Goal: Information Seeking & Learning: Learn about a topic

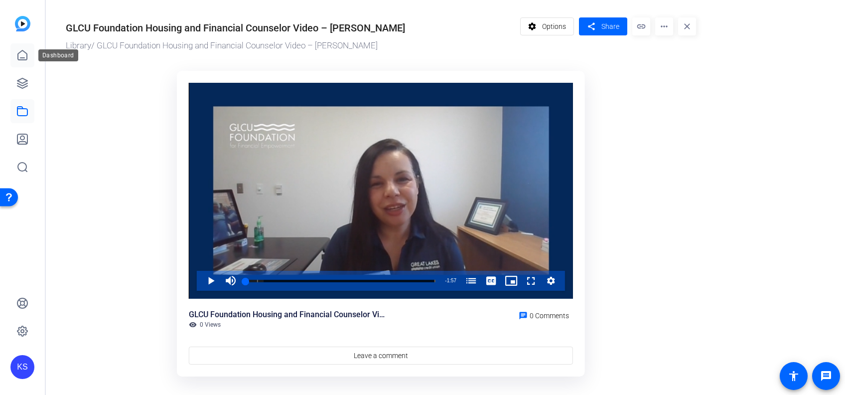
click at [23, 53] on icon at bounding box center [22, 55] width 12 height 12
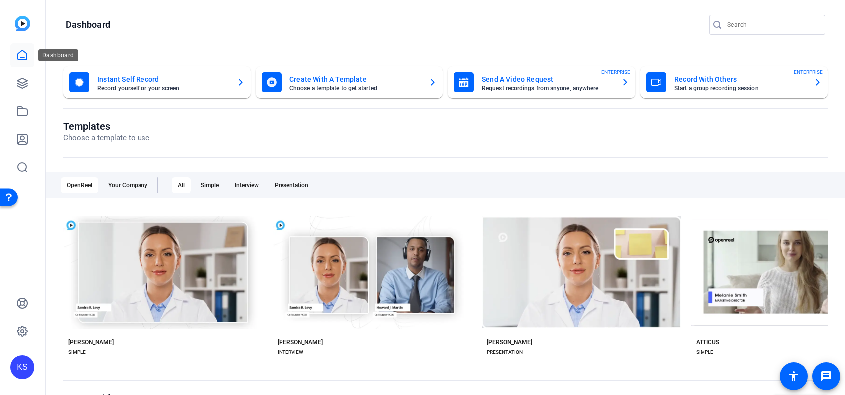
click at [20, 57] on icon at bounding box center [22, 55] width 12 height 12
click at [20, 83] on icon at bounding box center [22, 83] width 12 height 12
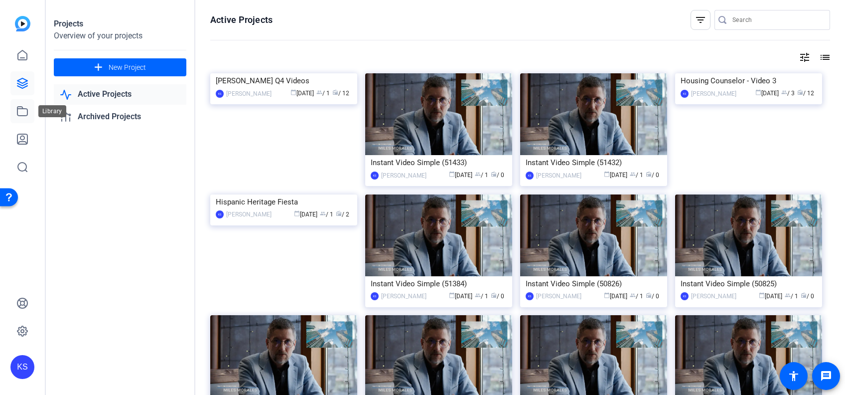
click at [21, 110] on icon at bounding box center [22, 111] width 12 height 12
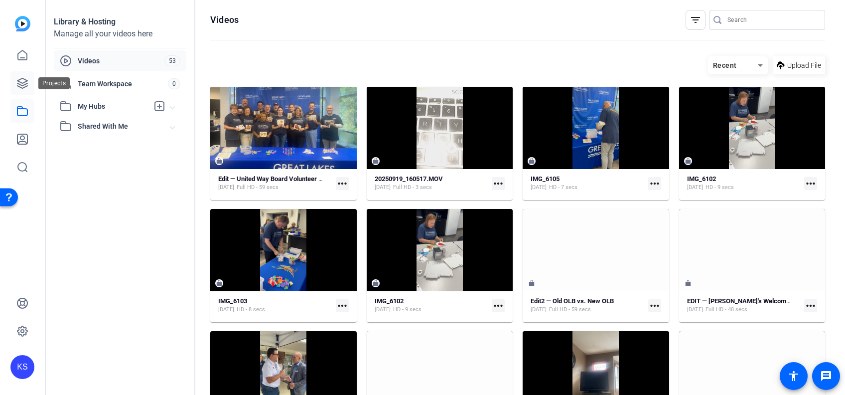
click at [19, 80] on icon at bounding box center [22, 83] width 10 height 10
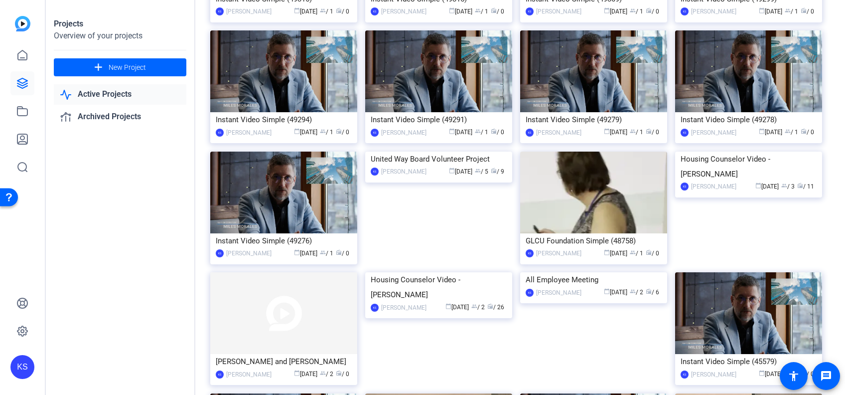
scroll to position [817, 0]
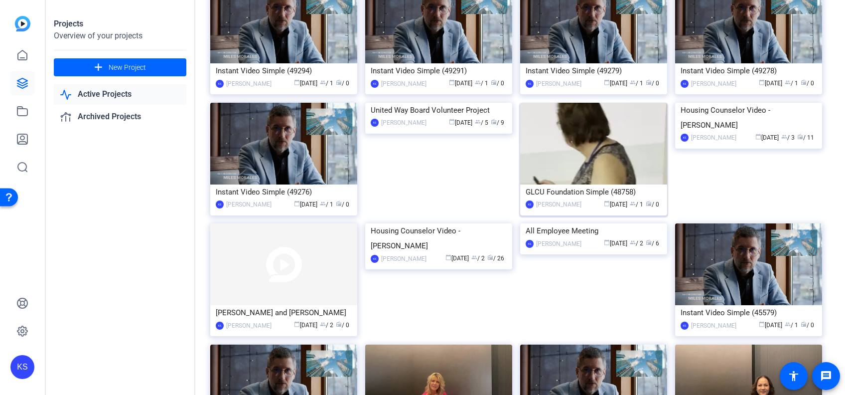
click at [573, 184] on img at bounding box center [593, 144] width 147 height 82
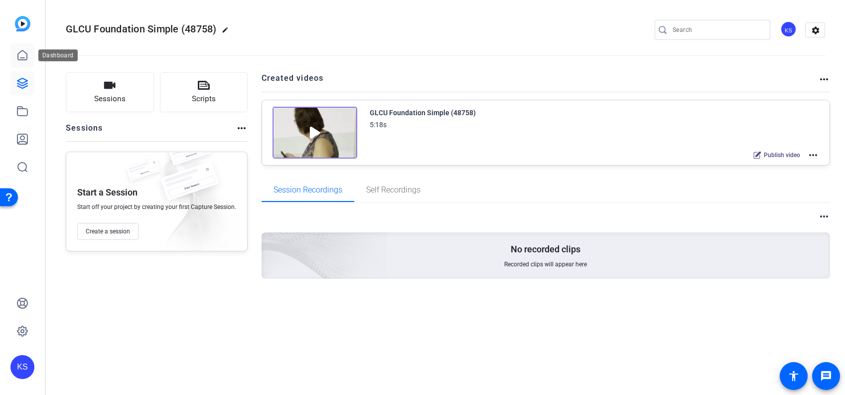
click at [22, 53] on icon at bounding box center [22, 55] width 12 height 12
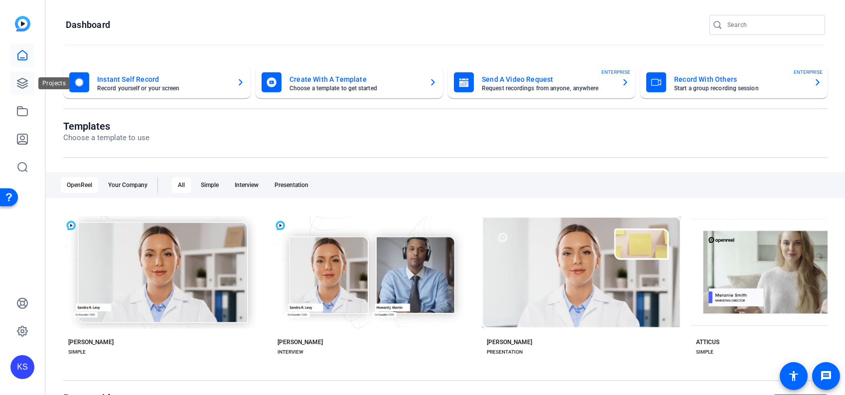
click at [25, 78] on icon at bounding box center [22, 83] width 12 height 12
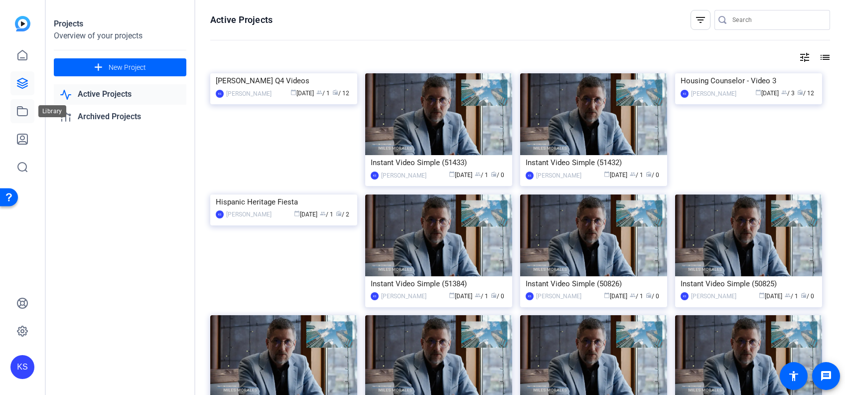
click at [21, 110] on icon at bounding box center [22, 111] width 12 height 12
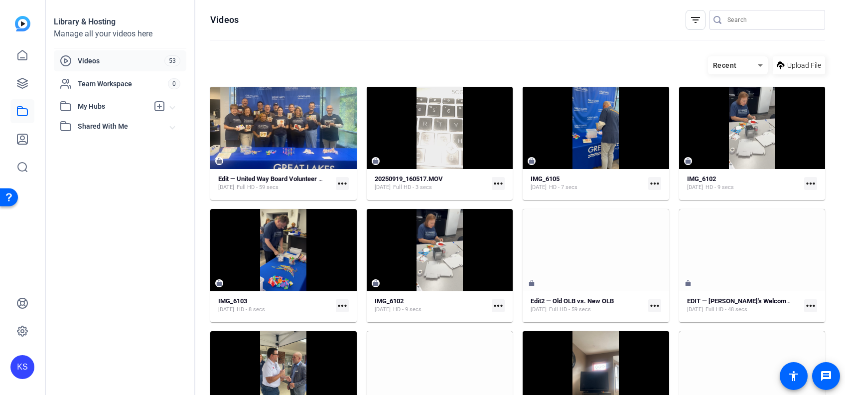
click at [90, 124] on span "Shared With Me" at bounding box center [124, 126] width 93 height 10
click at [86, 101] on span "My Hubs" at bounding box center [113, 106] width 71 height 10
click at [86, 79] on span "Team Workspace" at bounding box center [123, 84] width 90 height 10
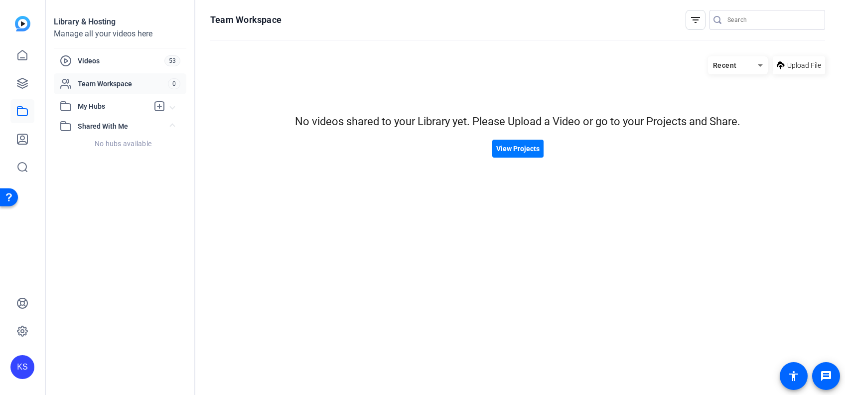
click at [86, 79] on span "Team Workspace" at bounding box center [123, 84] width 90 height 10
click at [792, 60] on span "Upload File" at bounding box center [805, 65] width 34 height 10
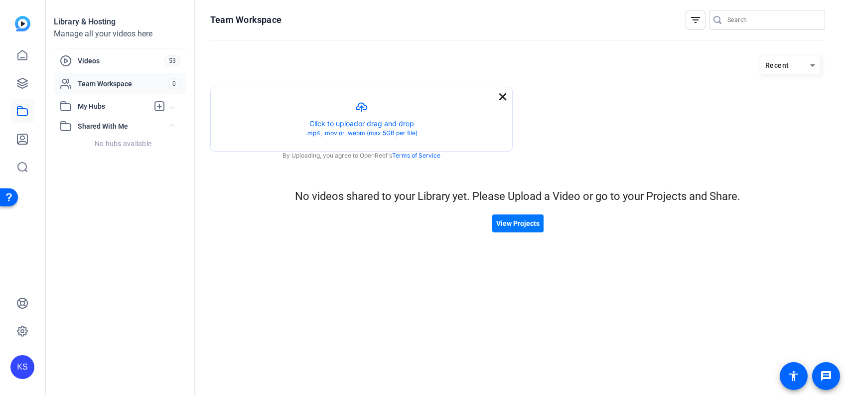
click at [503, 96] on mat-icon "close" at bounding box center [503, 97] width 12 height 12
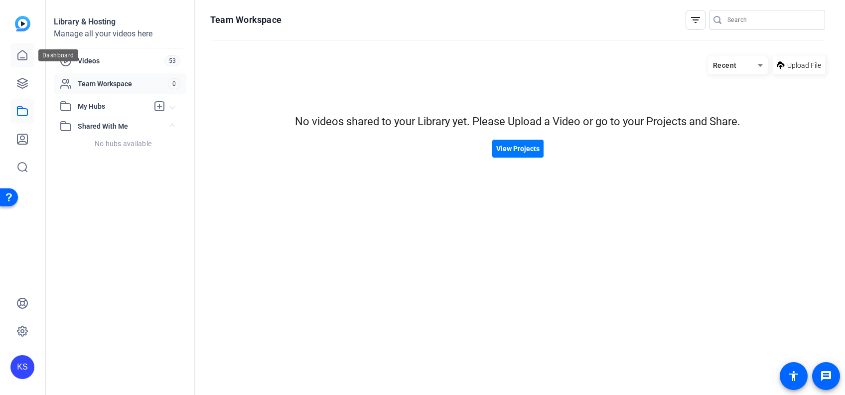
click at [22, 56] on icon at bounding box center [22, 55] width 12 height 12
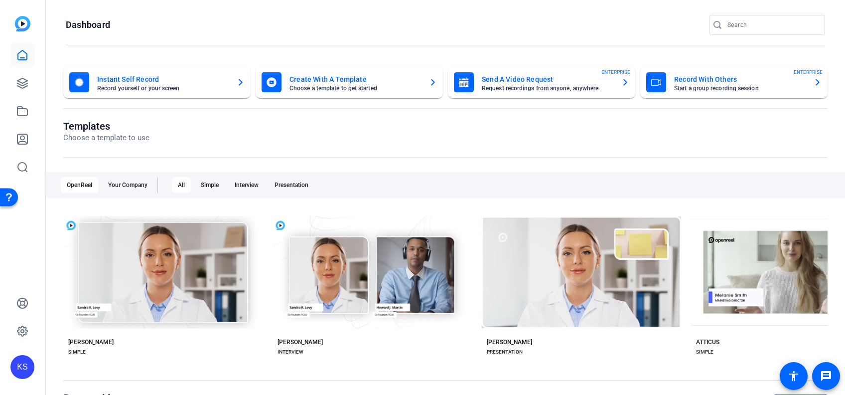
click at [22, 56] on icon at bounding box center [22, 55] width 12 height 12
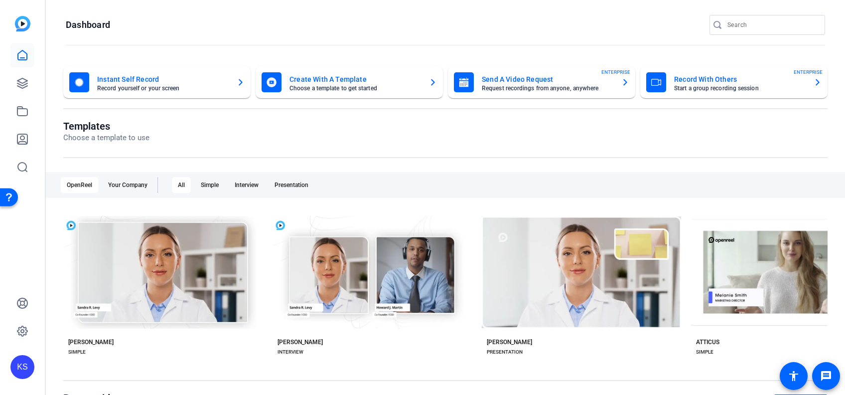
click at [22, 56] on icon at bounding box center [22, 55] width 12 height 12
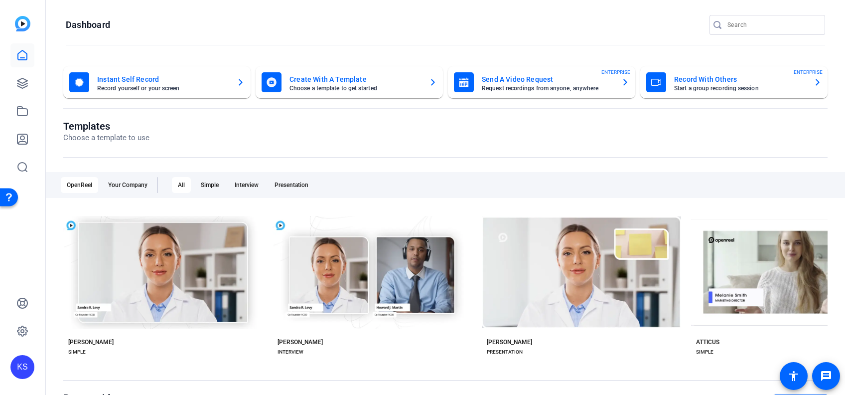
click at [21, 57] on icon at bounding box center [22, 55] width 12 height 12
click at [19, 59] on icon at bounding box center [22, 55] width 12 height 12
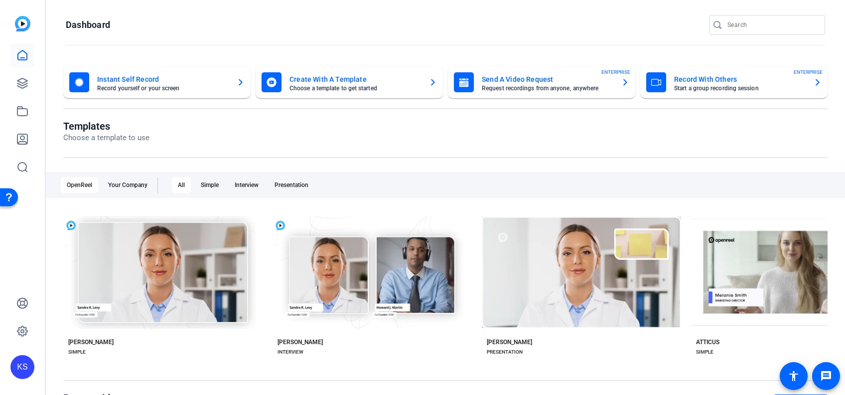
click at [19, 59] on icon at bounding box center [22, 55] width 12 height 12
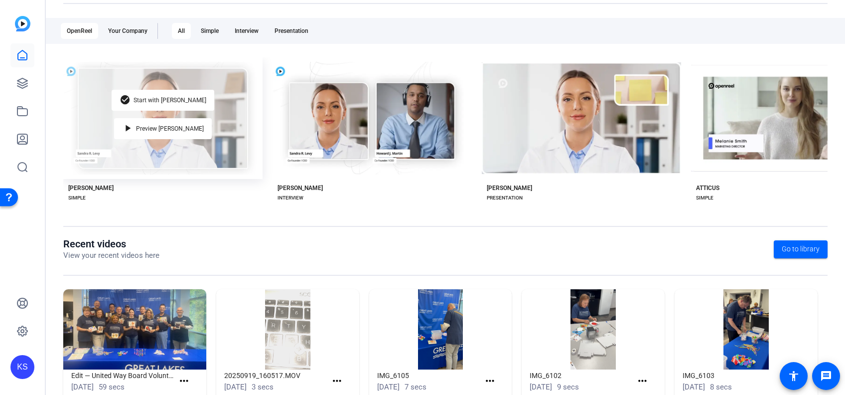
scroll to position [181, 0]
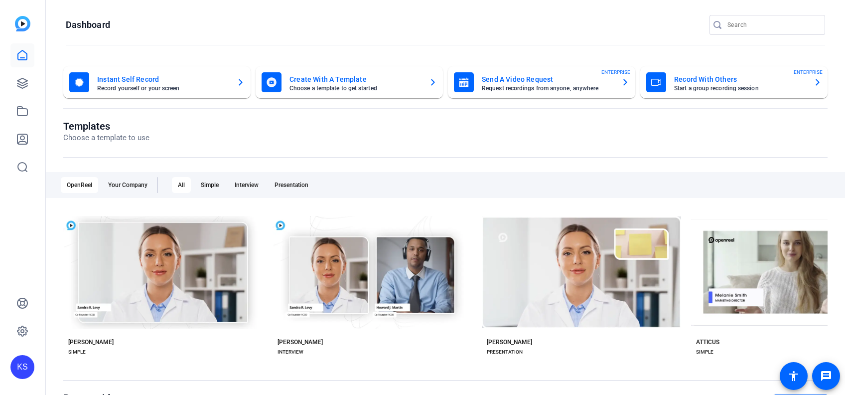
click at [759, 68] on mat-card "Record With Others Start a group recording session ENTERPRISE" at bounding box center [734, 82] width 187 height 32
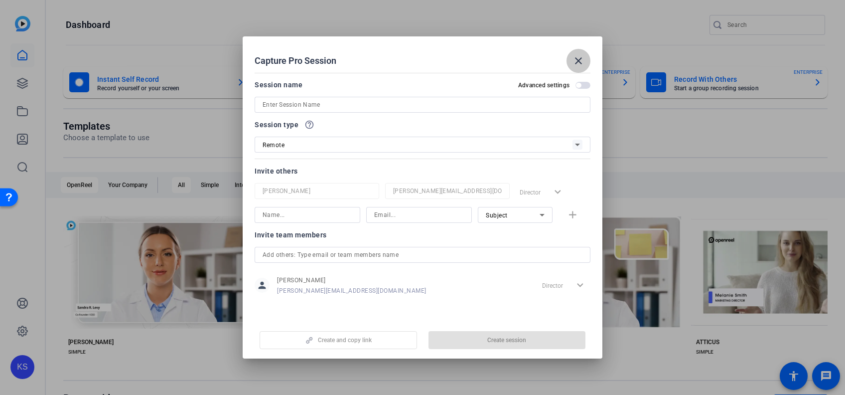
click at [572, 63] on span at bounding box center [579, 61] width 24 height 24
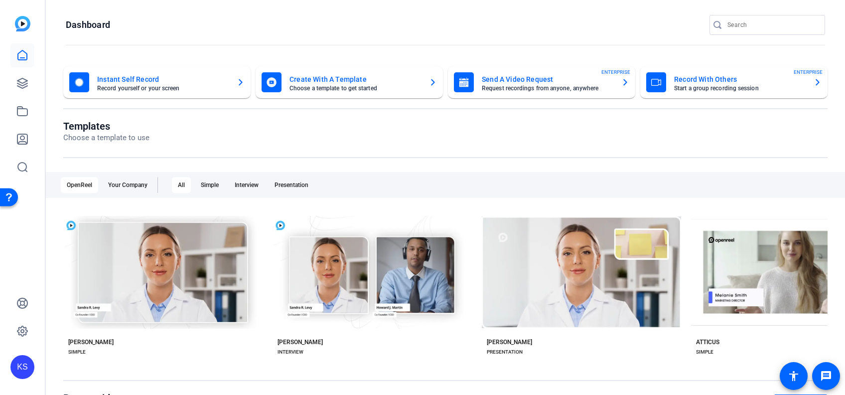
click at [572, 63] on div "Instant Self Record Record yourself or your screen Create With A Template Choos…" at bounding box center [446, 316] width 800 height 521
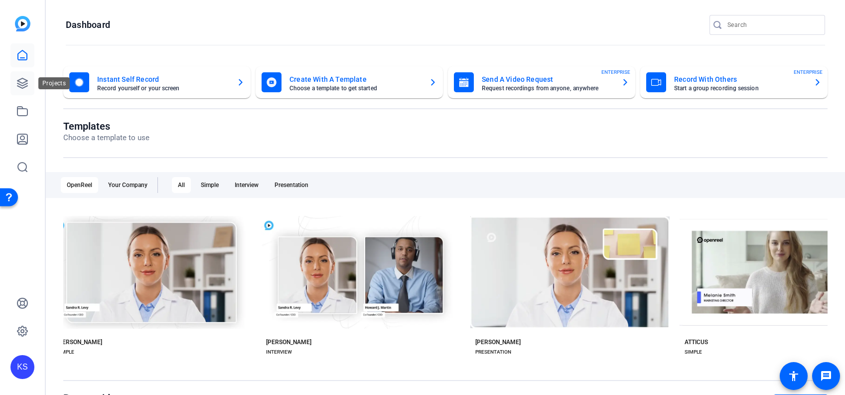
click at [26, 77] on icon at bounding box center [22, 83] width 12 height 12
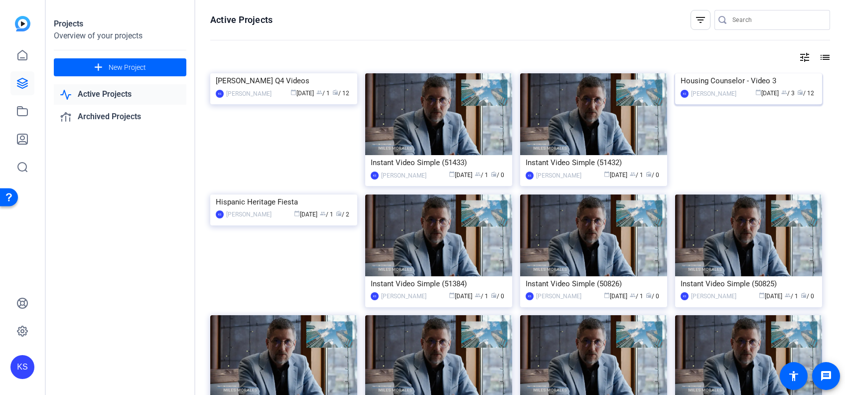
click at [744, 73] on img at bounding box center [748, 73] width 147 height 0
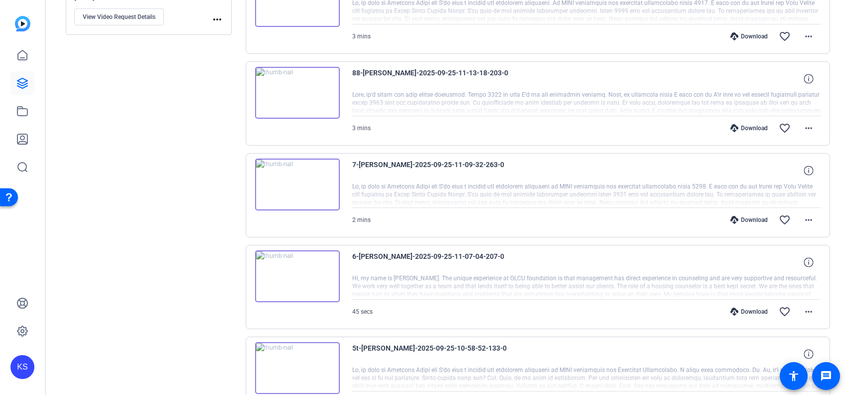
scroll to position [251, 0]
click at [300, 274] on img at bounding box center [297, 275] width 85 height 52
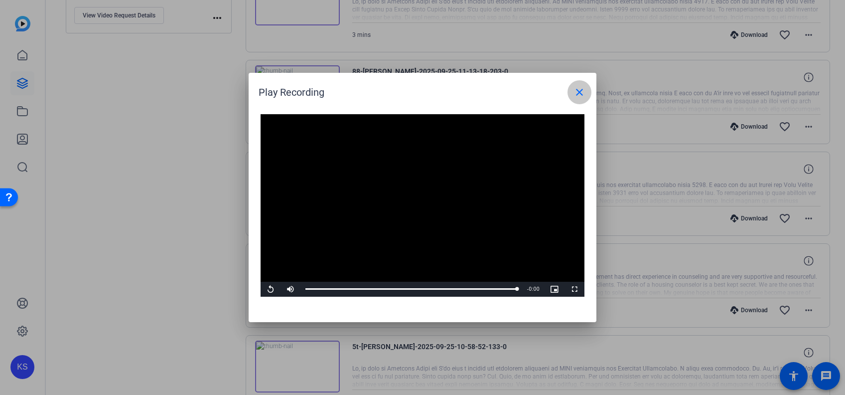
click at [578, 92] on mat-icon "close" at bounding box center [580, 92] width 12 height 12
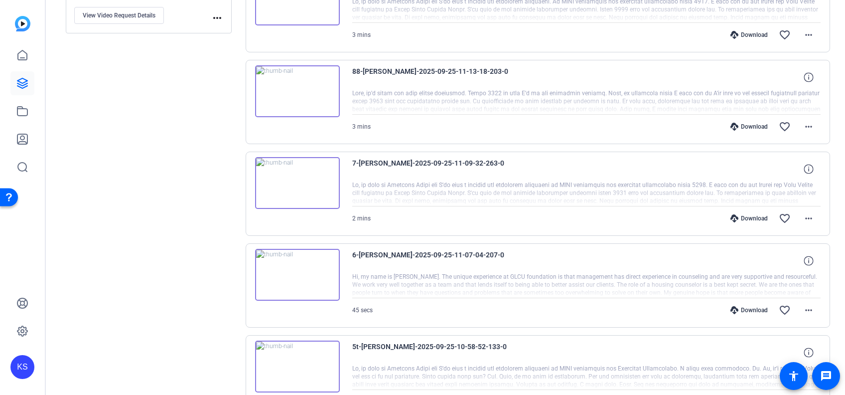
click at [87, 251] on div "Sessions Scripts Sessions more_horiz WIlane Video Remote [DATE] 4:13 PM Enter S…" at bounding box center [149, 374] width 166 height 1107
click at [299, 178] on img at bounding box center [297, 183] width 85 height 52
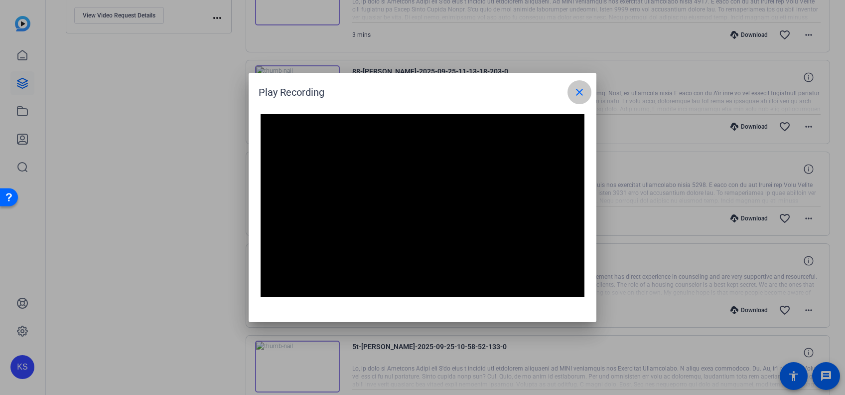
click at [576, 92] on mat-icon "close" at bounding box center [580, 92] width 12 height 12
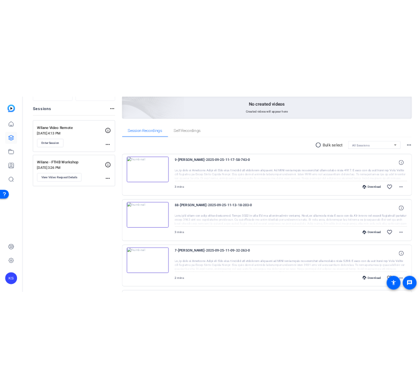
scroll to position [102, 0]
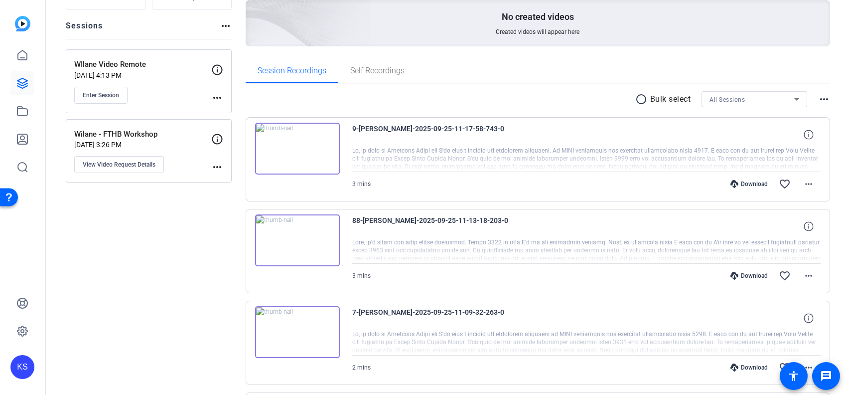
click at [292, 250] on img at bounding box center [297, 240] width 85 height 52
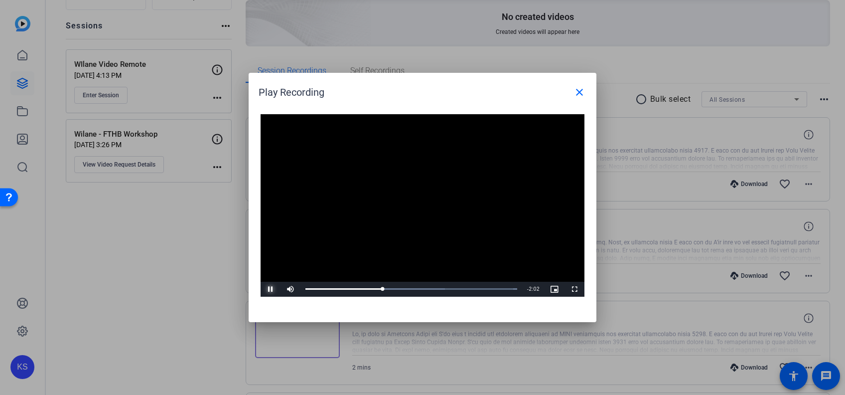
click at [274, 289] on span "Video Player" at bounding box center [271, 289] width 20 height 0
click at [353, 205] on video "Video Player" at bounding box center [423, 205] width 324 height 182
click at [371, 226] on video "Video Player" at bounding box center [423, 205] width 324 height 182
click at [575, 95] on mat-icon "close" at bounding box center [580, 92] width 12 height 12
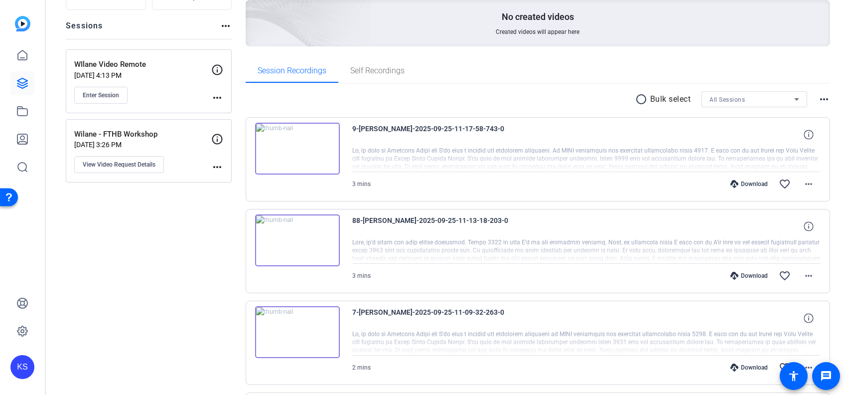
click at [298, 146] on img at bounding box center [297, 149] width 85 height 52
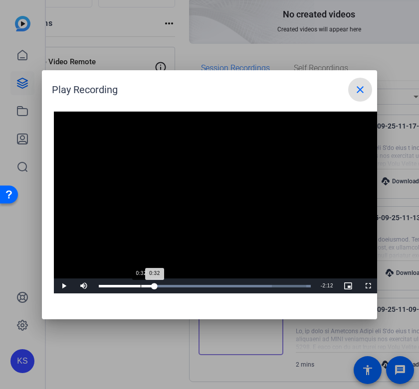
click at [140, 285] on div "Loaded : 100.00% 0:32 0:32" at bounding box center [205, 286] width 212 height 2
click at [360, 88] on mat-icon "close" at bounding box center [360, 90] width 12 height 12
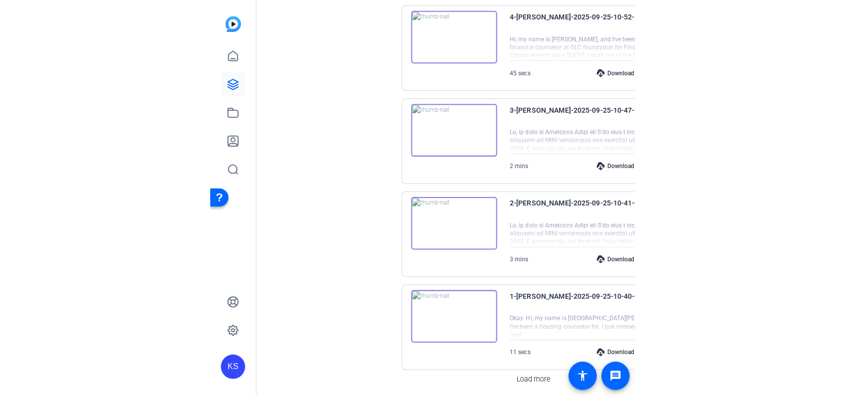
scroll to position [806, 0]
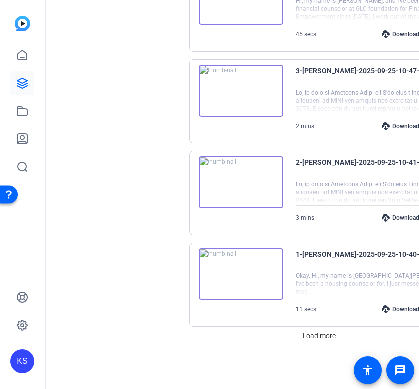
click at [321, 283] on div at bounding box center [384, 284] width 176 height 25
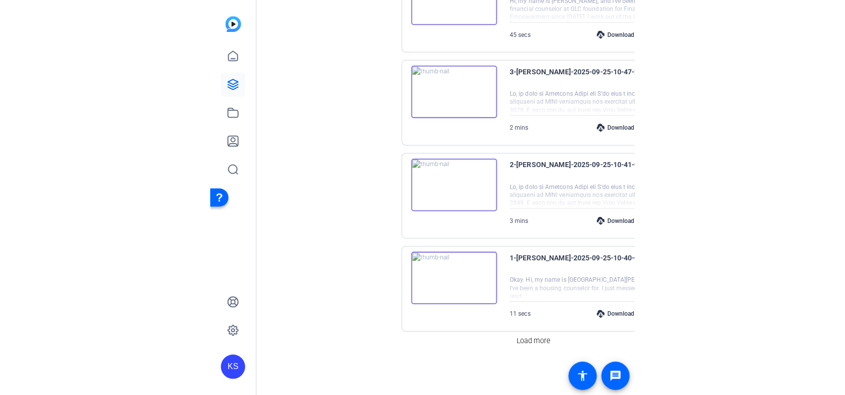
scroll to position [795, 0]
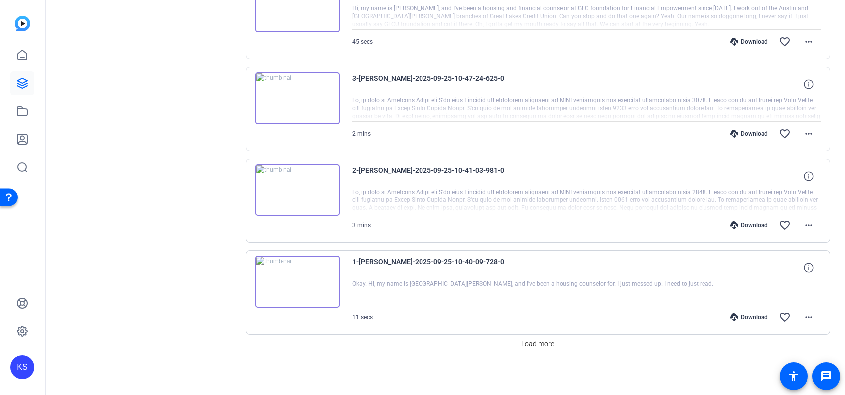
click at [298, 194] on img at bounding box center [297, 190] width 85 height 52
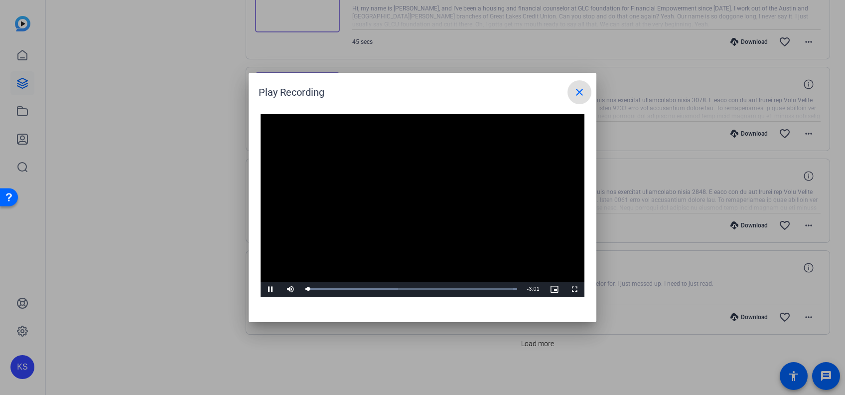
click at [583, 94] on mat-icon "close" at bounding box center [580, 92] width 12 height 12
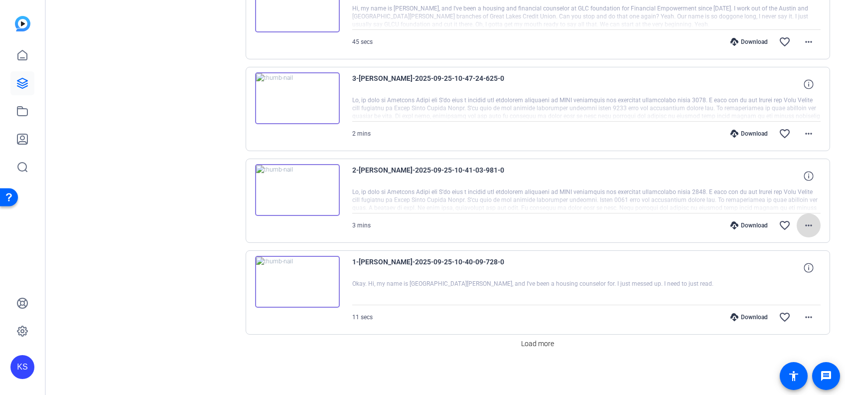
click at [804, 221] on mat-icon "more_horiz" at bounding box center [809, 225] width 12 height 12
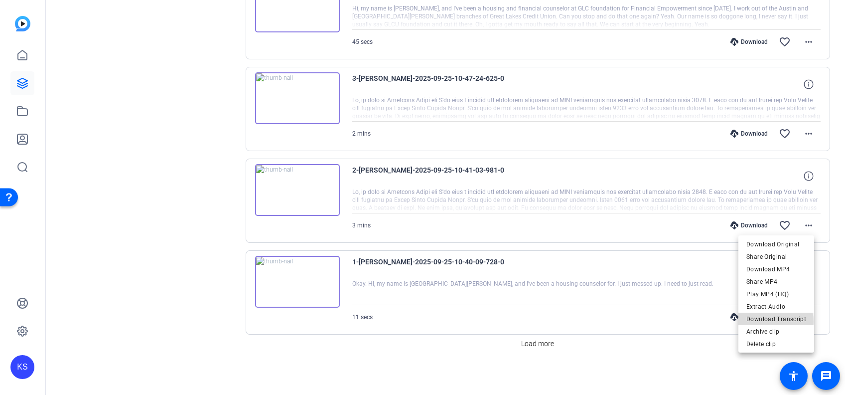
click at [762, 322] on span "Download Transcript" at bounding box center [777, 319] width 60 height 12
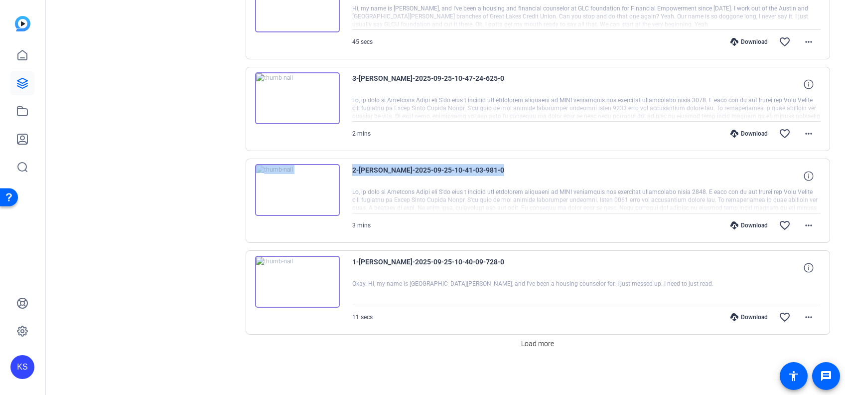
drag, startPoint x: 502, startPoint y: 168, endPoint x: 345, endPoint y: 170, distance: 156.6
click at [343, 169] on div "2-[PERSON_NAME]-2025-09-25-10-41-03-981-0 3 mins Download favorite_border more_…" at bounding box center [538, 201] width 585 height 84
drag, startPoint x: 345, startPoint y: 170, endPoint x: 380, endPoint y: 169, distance: 35.4
copy div "2-[PERSON_NAME]-2025-09-25-10-41-03-981-0"
click at [295, 187] on img at bounding box center [297, 190] width 85 height 52
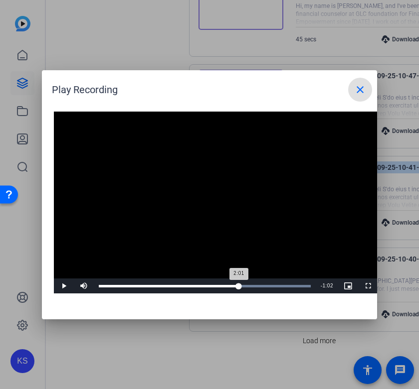
click at [239, 286] on div "Loaded : 100.00% 2:01 2:01" at bounding box center [205, 286] width 212 height 2
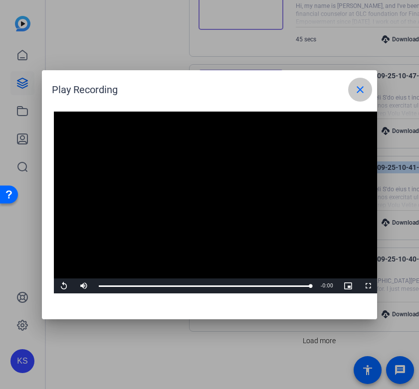
click at [358, 90] on mat-icon "close" at bounding box center [360, 90] width 12 height 12
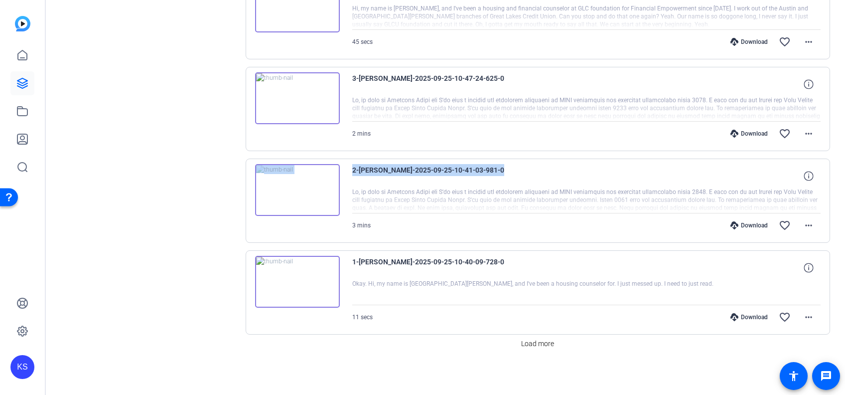
click at [298, 96] on img at bounding box center [297, 98] width 85 height 52
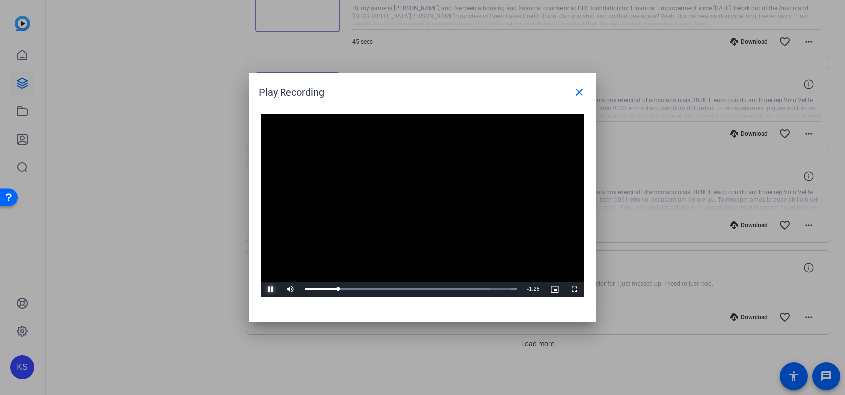
click at [271, 289] on span "Video Player" at bounding box center [271, 289] width 20 height 0
click at [577, 90] on mat-icon "close" at bounding box center [580, 92] width 12 height 12
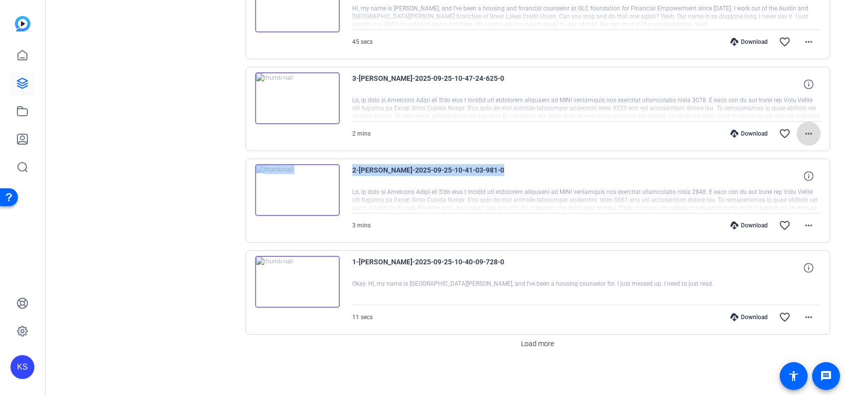
click at [807, 131] on mat-icon "more_horiz" at bounding box center [809, 134] width 12 height 12
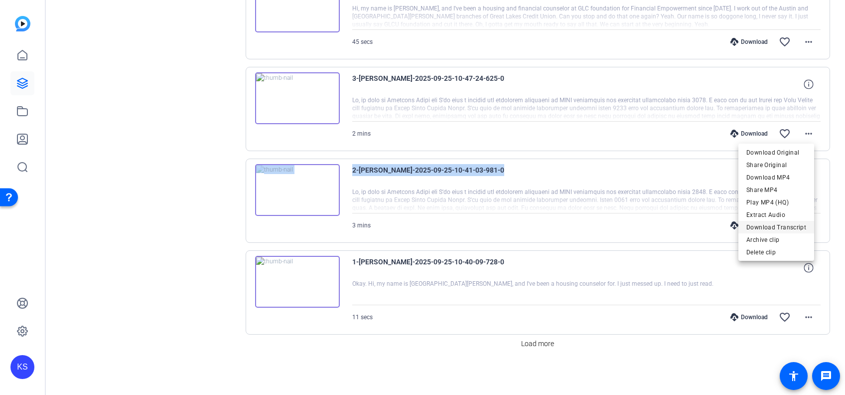
click at [769, 231] on span "Download Transcript" at bounding box center [777, 227] width 60 height 12
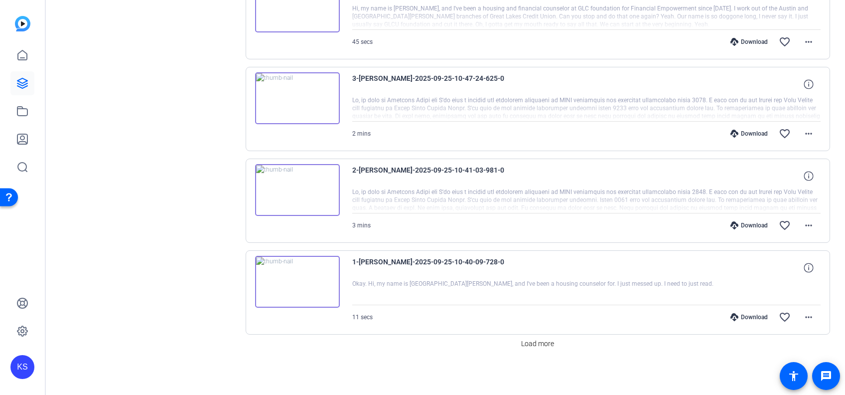
click at [499, 76] on span "3-[PERSON_NAME]-2025-09-25-10-47-24-625-0" at bounding box center [444, 84] width 184 height 24
drag, startPoint x: 499, startPoint y: 76, endPoint x: 345, endPoint y: 79, distance: 153.1
click at [345, 79] on div "3-[PERSON_NAME]-2025-09-25-10-47-24-625-0 2 mins Download favorite_border more_…" at bounding box center [538, 109] width 585 height 84
drag, startPoint x: 345, startPoint y: 79, endPoint x: 467, endPoint y: 72, distance: 121.8
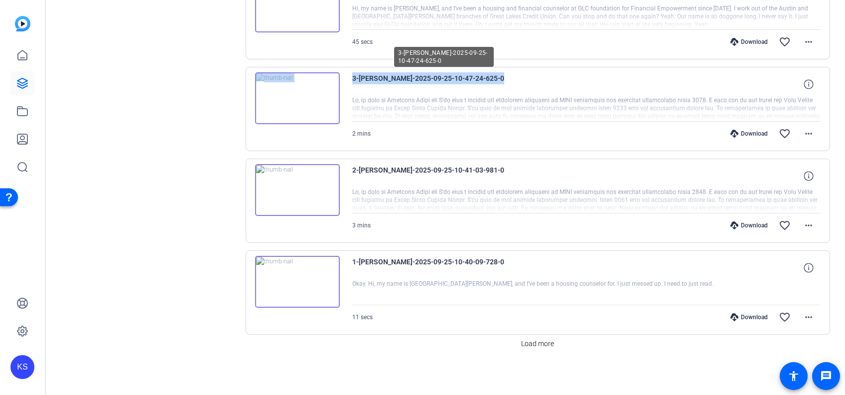
copy div "3-[PERSON_NAME]-2025-09-25-10-47-24-625-0"
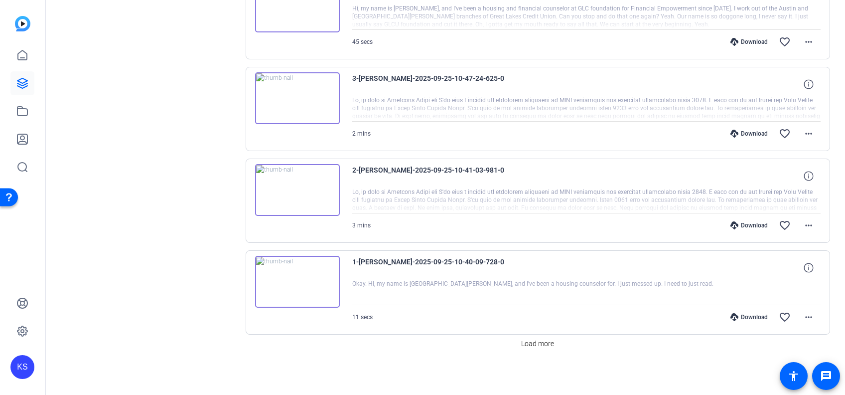
click at [293, 92] on img at bounding box center [297, 98] width 85 height 52
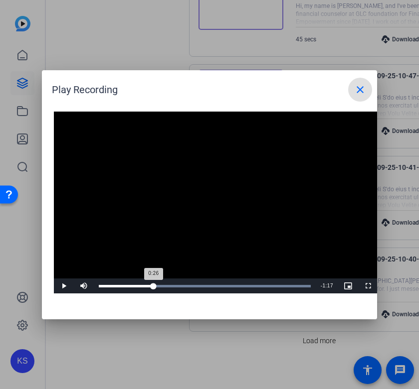
click at [154, 284] on div "Loaded : 100.00% 0:26 0:26" at bounding box center [205, 286] width 222 height 15
click at [62, 286] on span "Video Player" at bounding box center [64, 286] width 20 height 0
click at [151, 287] on div "Loaded : 100.00% 0:25 0:25" at bounding box center [205, 286] width 212 height 2
click at [139, 288] on div "Loaded : 100.00% 0:19 0:19" at bounding box center [205, 286] width 222 height 15
click at [287, 211] on video "Video Player" at bounding box center [216, 203] width 324 height 182
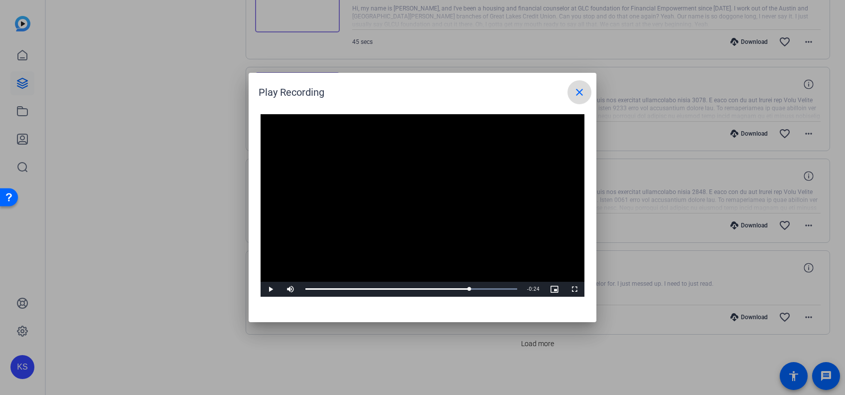
click at [584, 92] on mat-icon "close" at bounding box center [580, 92] width 12 height 12
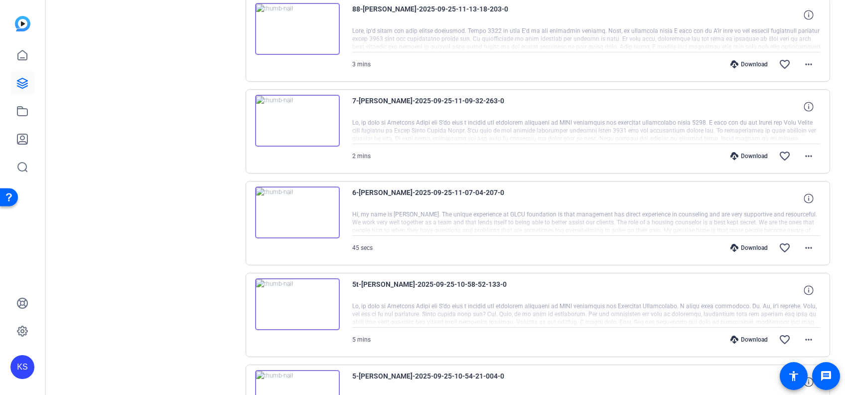
scroll to position [215, 0]
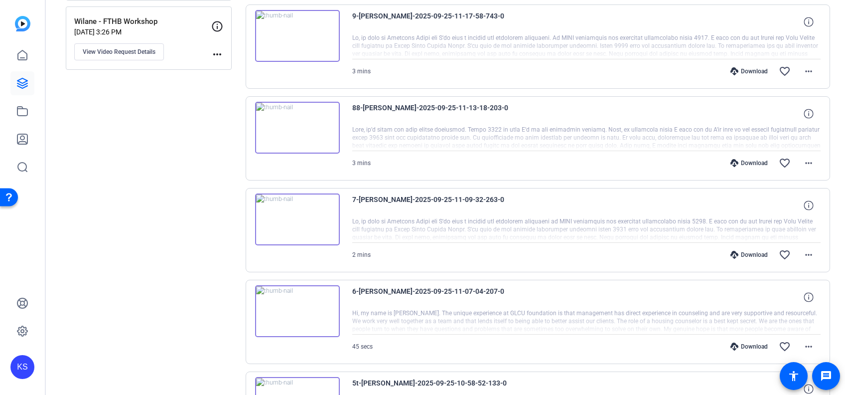
click at [296, 217] on img at bounding box center [297, 219] width 85 height 52
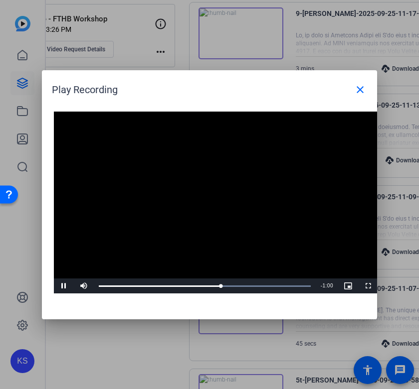
click at [249, 195] on video "Video Player" at bounding box center [216, 203] width 324 height 182
click at [178, 288] on div "Loaded : 100.00% 0:53 1:22" at bounding box center [205, 286] width 222 height 15
click at [64, 286] on span "Video Player" at bounding box center [64, 286] width 20 height 0
click at [151, 285] on div "Loaded : 100.00% 0:34 1:00" at bounding box center [205, 286] width 212 height 2
click at [359, 94] on mat-icon "close" at bounding box center [360, 90] width 12 height 12
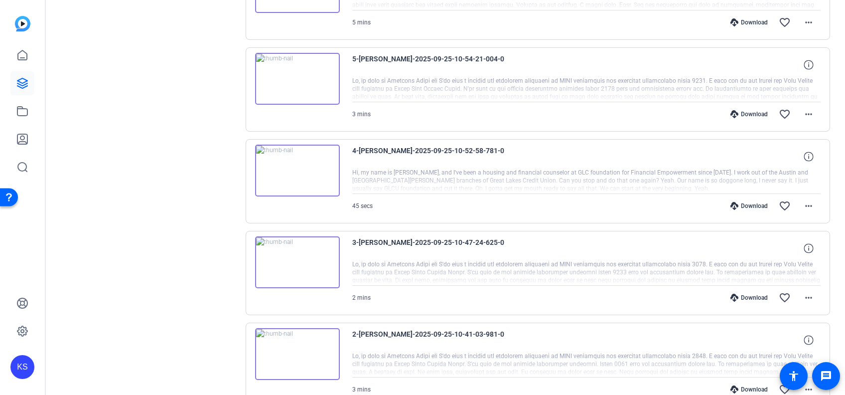
scroll to position [746, 0]
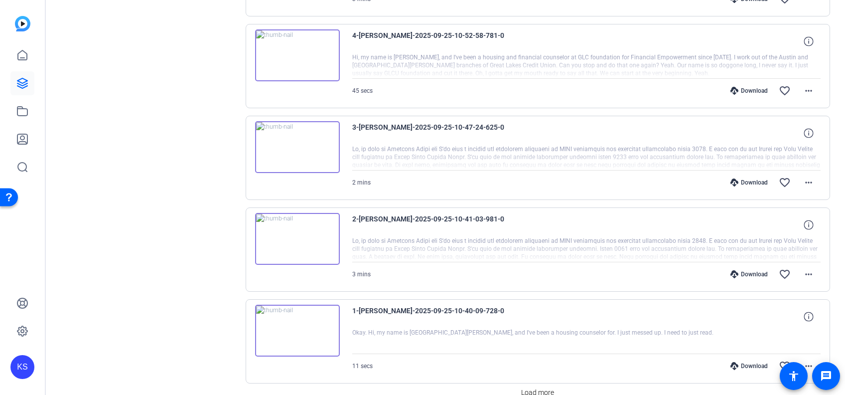
click at [298, 235] on img at bounding box center [297, 239] width 85 height 52
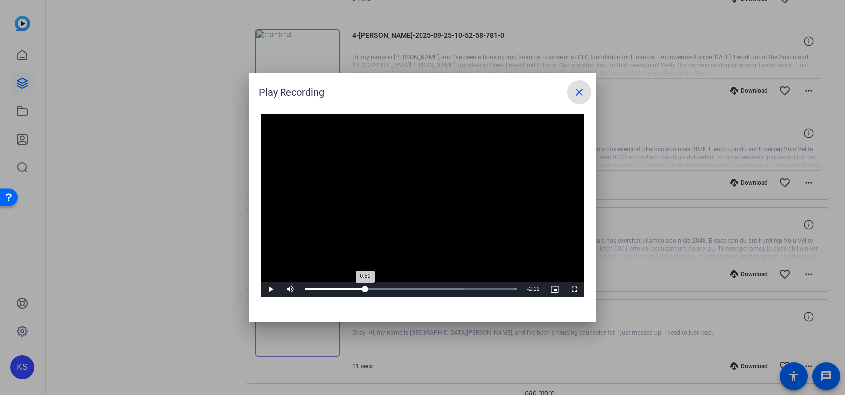
click at [365, 288] on div "Loaded : 100.00% 0:52 0:51" at bounding box center [412, 289] width 212 height 2
click at [581, 99] on span at bounding box center [580, 92] width 24 height 24
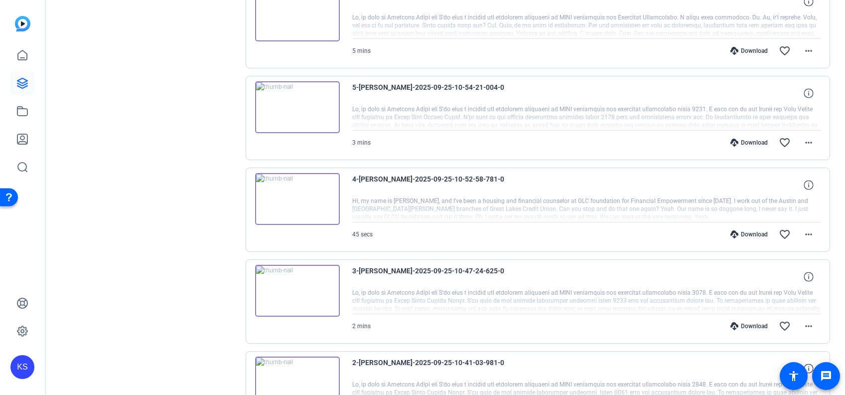
scroll to position [602, 0]
click at [292, 191] on img at bounding box center [297, 199] width 85 height 52
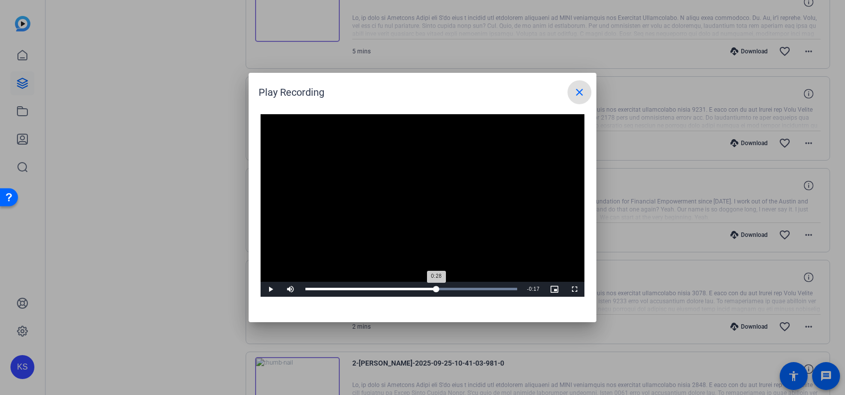
click at [437, 289] on div "Loaded : 100.00% 0:28 0:28" at bounding box center [412, 289] width 212 height 2
click at [407, 286] on div "Loaded : 100.00% 0:21 0:21" at bounding box center [412, 289] width 222 height 15
click at [379, 286] on div "Loaded : 100.00% 0:15 0:15" at bounding box center [412, 289] width 222 height 15
click at [574, 92] on mat-icon "close" at bounding box center [580, 92] width 12 height 12
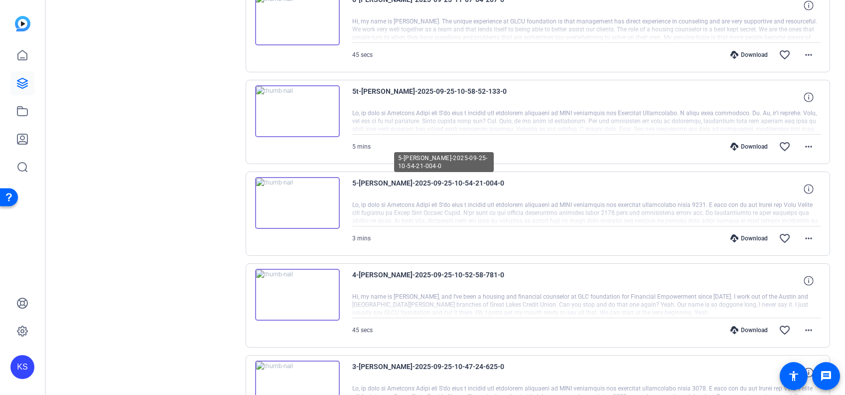
scroll to position [438, 0]
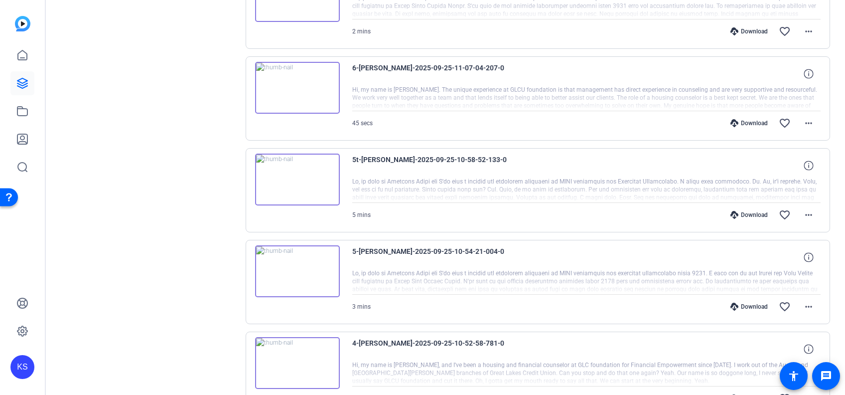
click at [294, 267] on img at bounding box center [297, 271] width 85 height 52
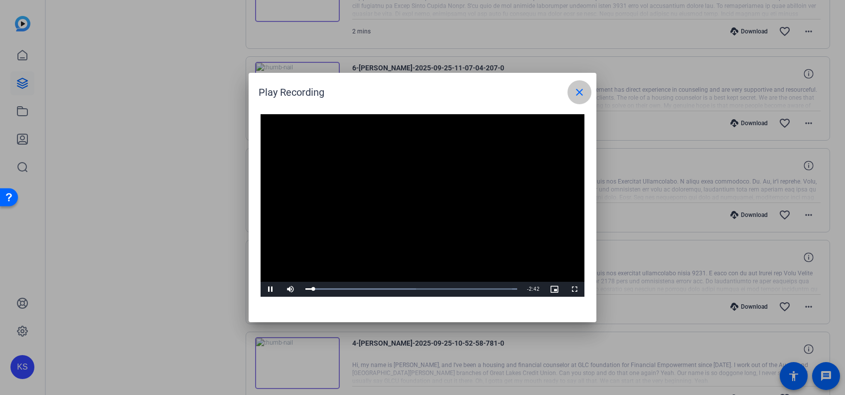
click at [576, 92] on mat-icon "close" at bounding box center [580, 92] width 12 height 12
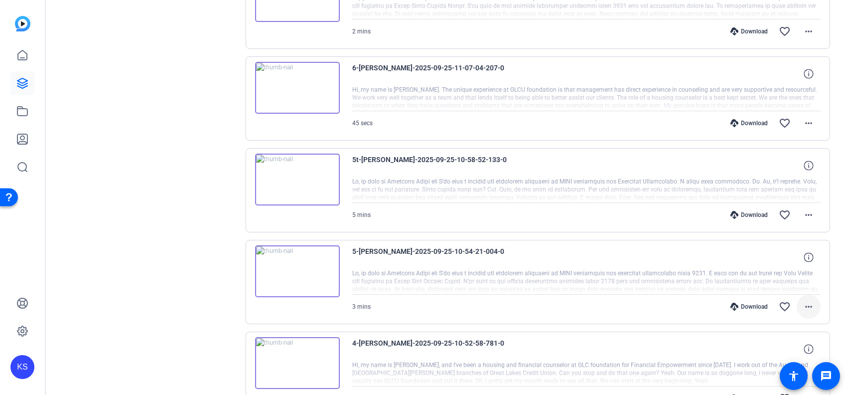
click at [803, 305] on mat-icon "more_horiz" at bounding box center [809, 307] width 12 height 12
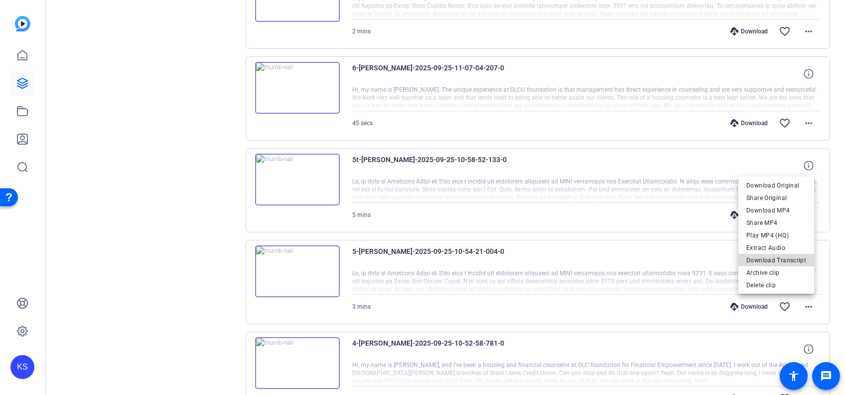
click at [778, 259] on span "Download Transcript" at bounding box center [777, 260] width 60 height 12
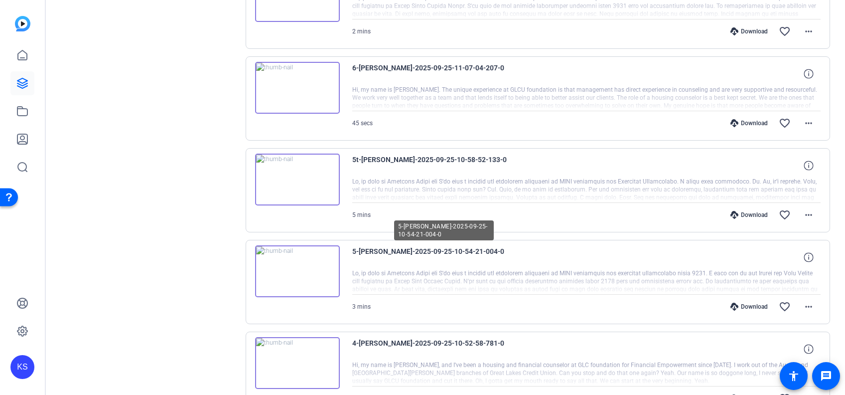
click at [383, 254] on span "5-[PERSON_NAME]-2025-09-25-10-54-21-004-0" at bounding box center [444, 257] width 184 height 24
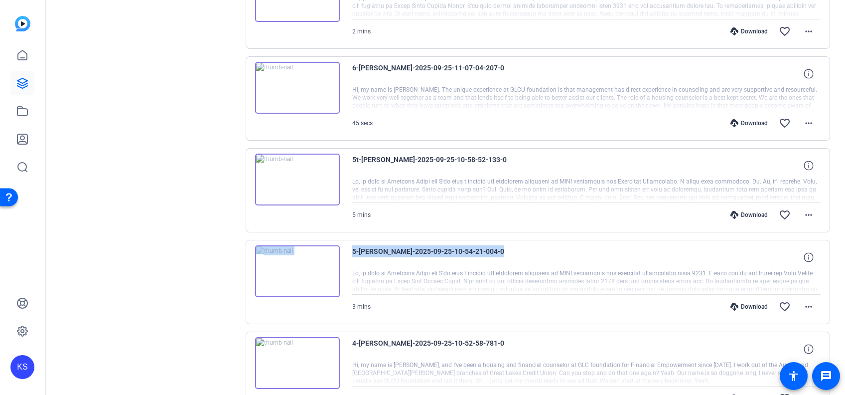
drag, startPoint x: 498, startPoint y: 250, endPoint x: 341, endPoint y: 251, distance: 156.0
click at [341, 251] on div "5-[PERSON_NAME]-2025-09-25-10-54-21-004-0 3 mins Download favorite_border more_…" at bounding box center [538, 282] width 585 height 84
drag, startPoint x: 341, startPoint y: 251, endPoint x: 385, endPoint y: 248, distance: 44.0
copy div "5-[PERSON_NAME]-2025-09-25-10-54-21-004-0"
click at [164, 176] on div "Sessions Scripts Sessions more_horiz WIlane Video Remote [DATE] 4:13 PM Enter S…" at bounding box center [149, 187] width 166 height 1107
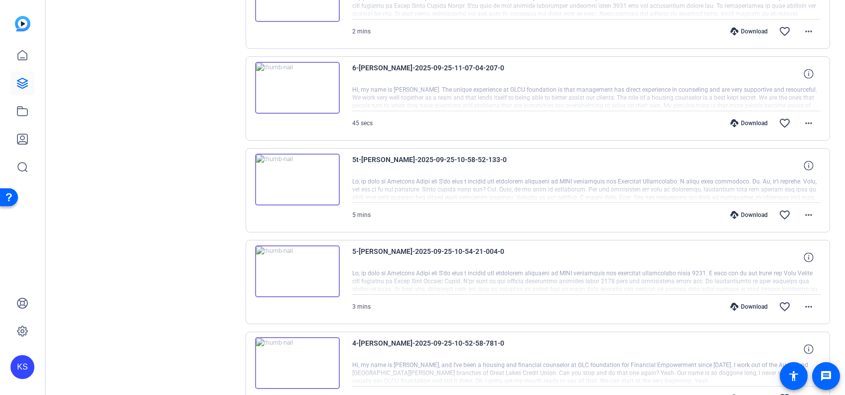
click at [295, 269] on img at bounding box center [297, 271] width 85 height 52
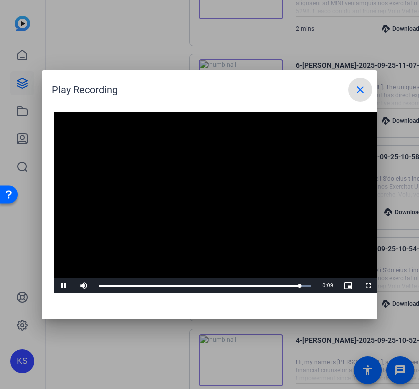
click at [206, 217] on video "Video Player" at bounding box center [216, 203] width 324 height 182
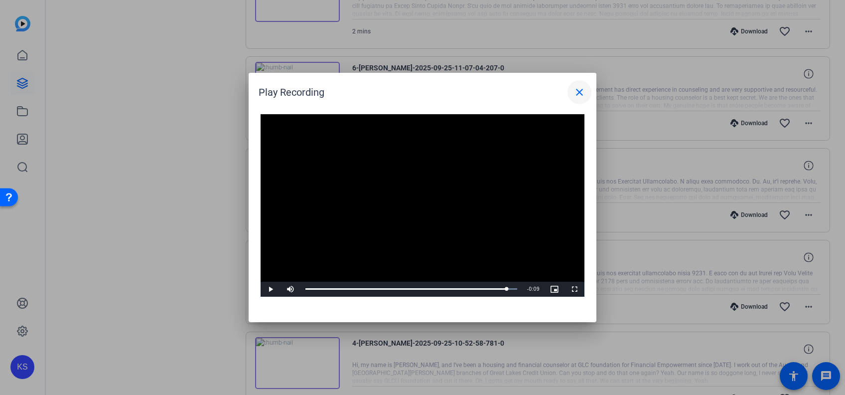
click at [580, 89] on mat-icon "close" at bounding box center [580, 92] width 12 height 12
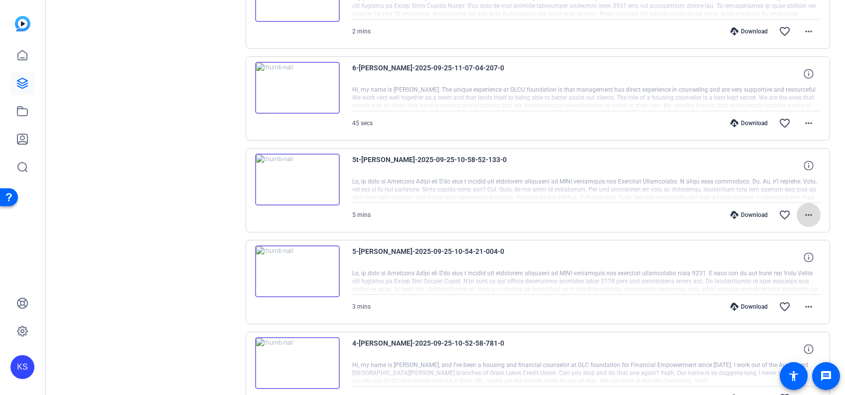
click at [806, 215] on mat-icon "more_horiz" at bounding box center [809, 215] width 12 height 12
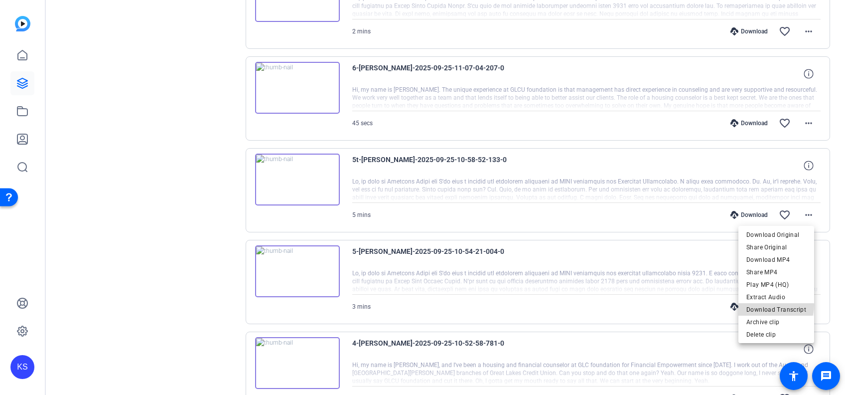
click at [772, 305] on span "Download Transcript" at bounding box center [777, 310] width 60 height 12
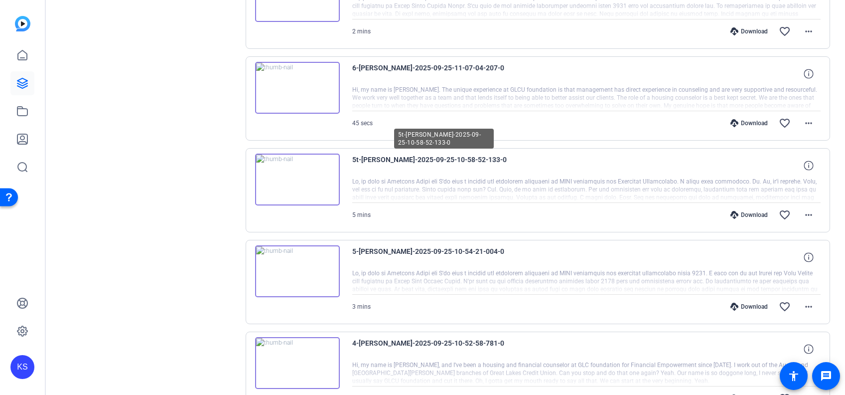
click at [499, 160] on span "5t-[PERSON_NAME]-2025-09-25-10-58-52-133-0" at bounding box center [444, 166] width 184 height 24
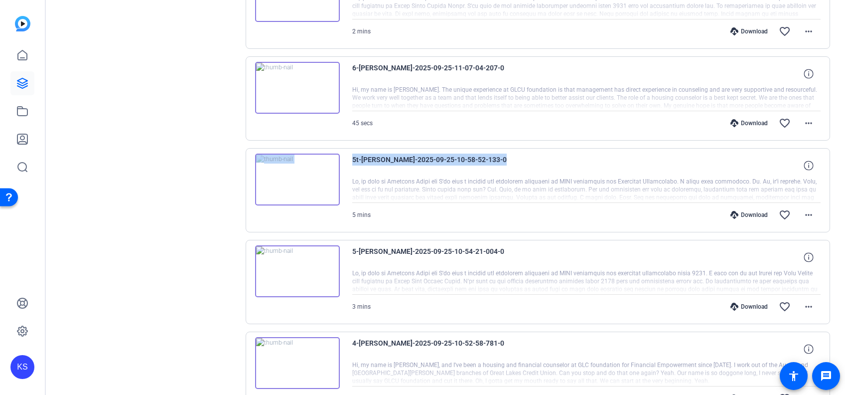
drag, startPoint x: 499, startPoint y: 159, endPoint x: 333, endPoint y: 160, distance: 166.5
click at [332, 160] on div "5t-[PERSON_NAME]-2025-09-25-10-58-52-133-0 5 mins Download favorite_border more…" at bounding box center [538, 190] width 585 height 84
drag, startPoint x: 333, startPoint y: 160, endPoint x: 385, endPoint y: 160, distance: 52.8
copy div "5t-[PERSON_NAME]-2025-09-25-10-58-52-133-0"
click at [199, 166] on div "Sessions Scripts Sessions more_horiz WIlane Video Remote [DATE] 4:13 PM Enter S…" at bounding box center [149, 187] width 166 height 1107
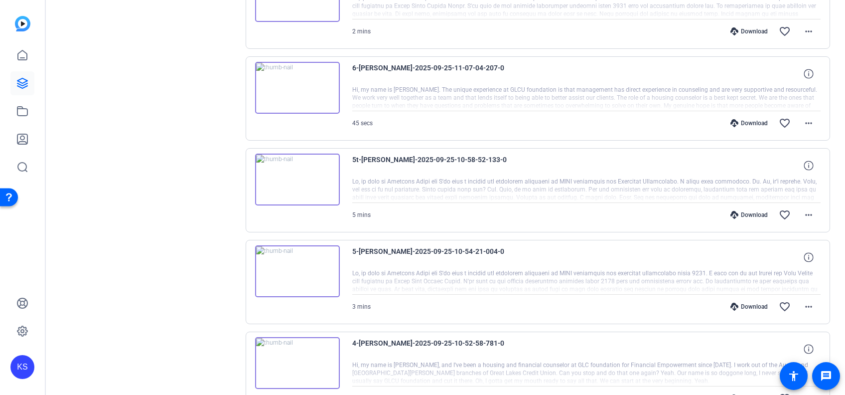
click at [296, 177] on img at bounding box center [297, 180] width 85 height 52
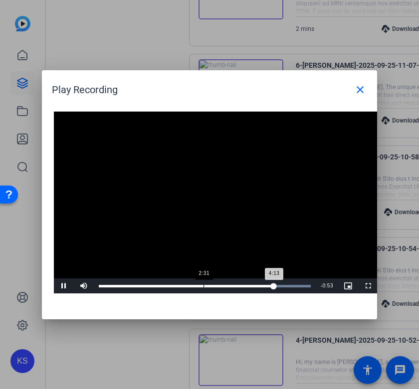
click at [203, 284] on div "Loaded : 100.00% 2:31 4:13" at bounding box center [205, 286] width 222 height 15
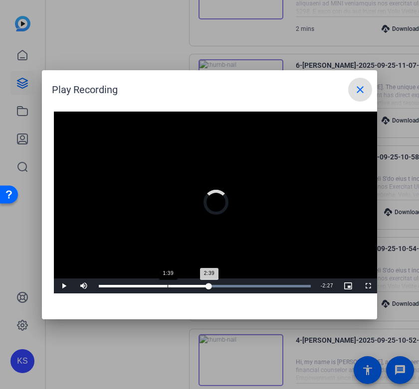
click at [168, 283] on div "Loaded : 100.00% 1:39 2:39" at bounding box center [205, 286] width 222 height 15
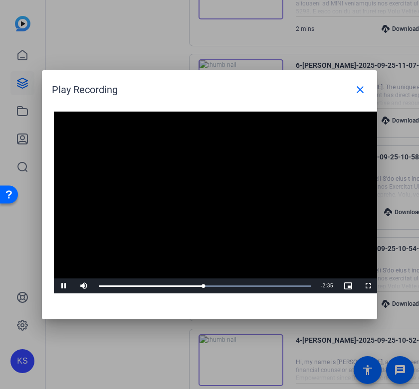
click at [136, 252] on video "Video Player" at bounding box center [216, 203] width 324 height 182
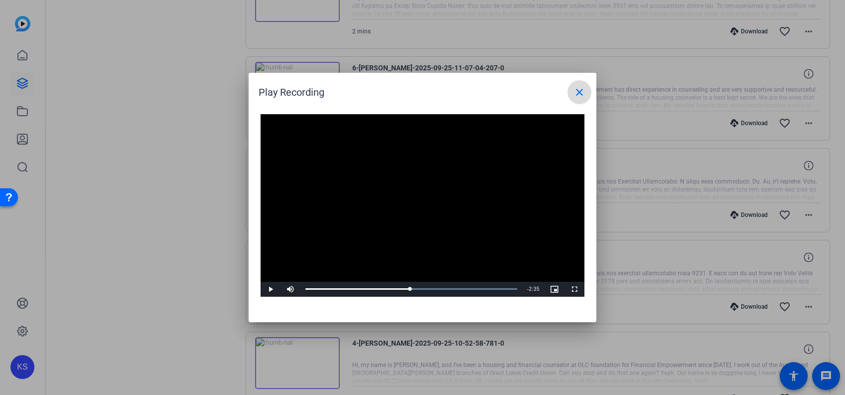
click at [579, 103] on span at bounding box center [580, 92] width 24 height 24
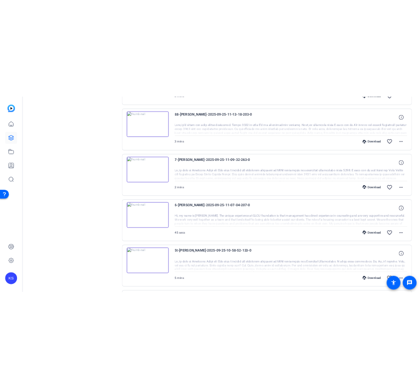
scroll to position [208, 0]
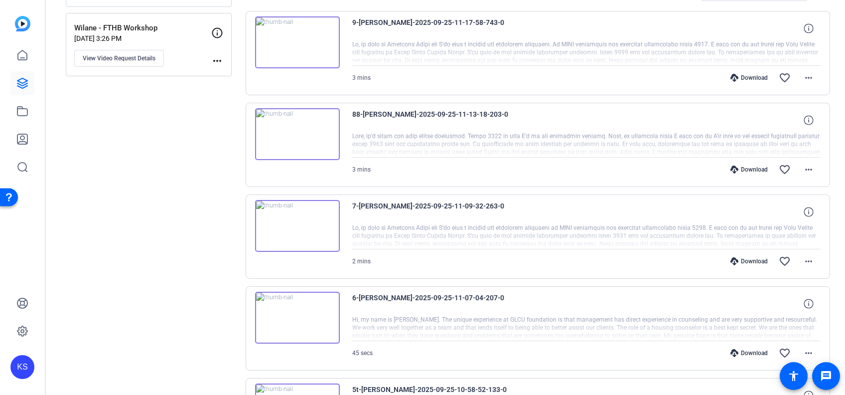
click at [297, 223] on img at bounding box center [297, 226] width 85 height 52
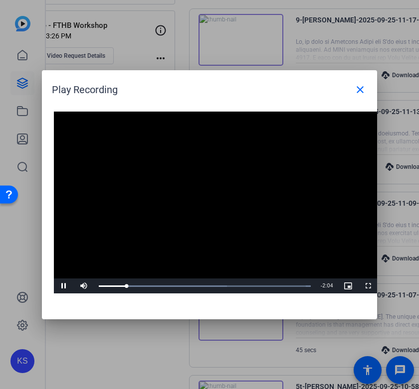
click at [267, 165] on video "Video Player" at bounding box center [216, 203] width 324 height 182
click at [63, 286] on span "Video Player" at bounding box center [64, 286] width 20 height 0
click at [145, 293] on div "Loaded : 100.00% 0:31 0:22" at bounding box center [205, 286] width 222 height 15
click at [167, 286] on div "Loaded : 100.00% 0:45 0:45" at bounding box center [205, 286] width 212 height 2
click at [171, 285] on div "1:04" at bounding box center [146, 286] width 95 height 2
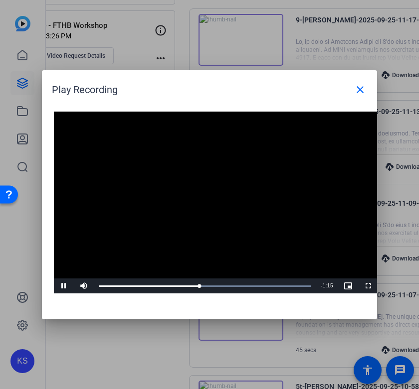
click at [235, 210] on video "Video Player" at bounding box center [216, 203] width 324 height 182
